Goal: Navigation & Orientation: Find specific page/section

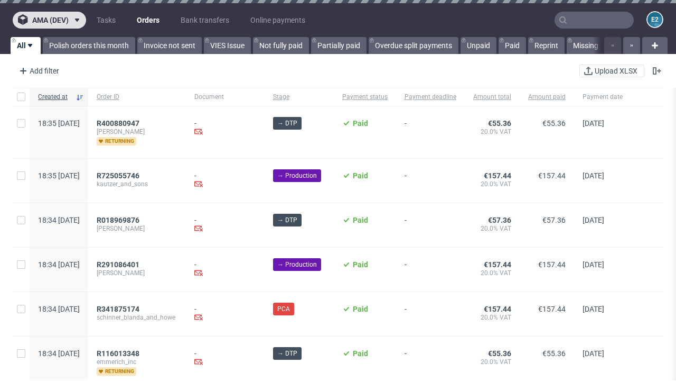
click at [49, 20] on span "ama (dev)" at bounding box center [50, 19] width 36 height 7
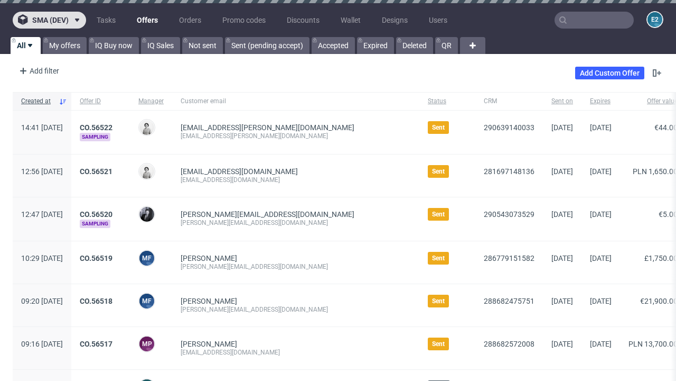
click at [49, 20] on span "sma (dev)" at bounding box center [50, 19] width 36 height 7
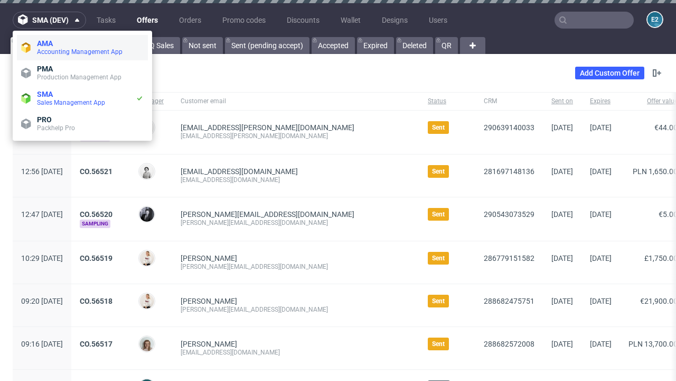
click at [82, 48] on span "Accounting Management App" at bounding box center [90, 52] width 107 height 8
